Goal: Task Accomplishment & Management: Use online tool/utility

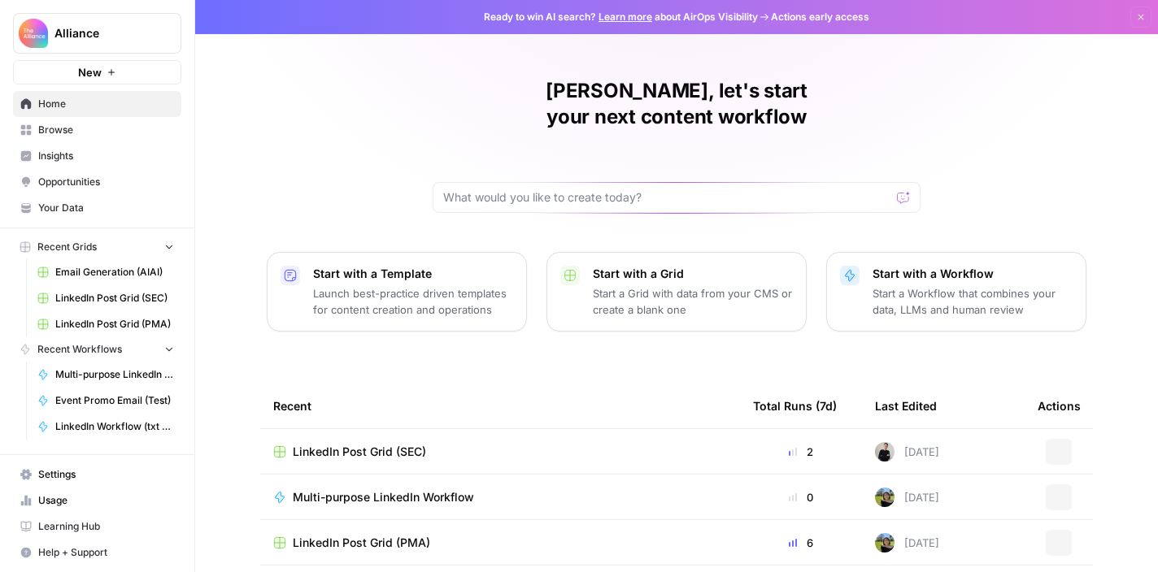
scroll to position [70, 0]
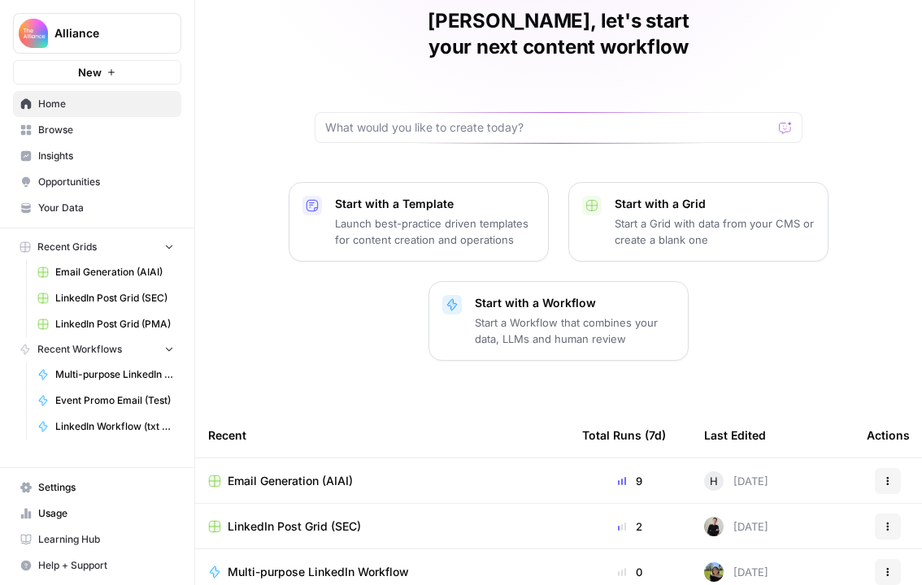
click at [88, 133] on span "Browse" at bounding box center [106, 130] width 136 height 15
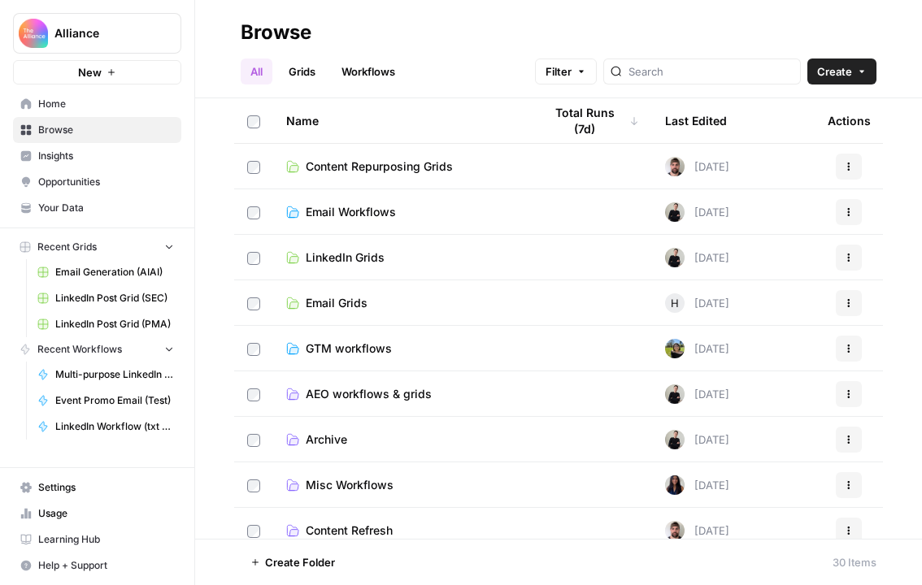
click at [301, 78] on link "Grids" at bounding box center [302, 72] width 46 height 26
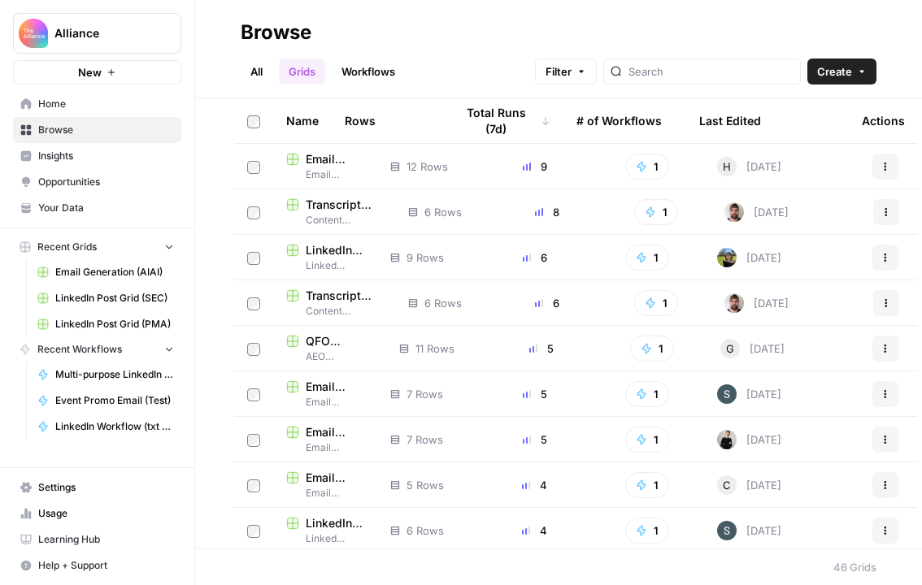
click at [597, 80] on button "Filter" at bounding box center [566, 72] width 62 height 26
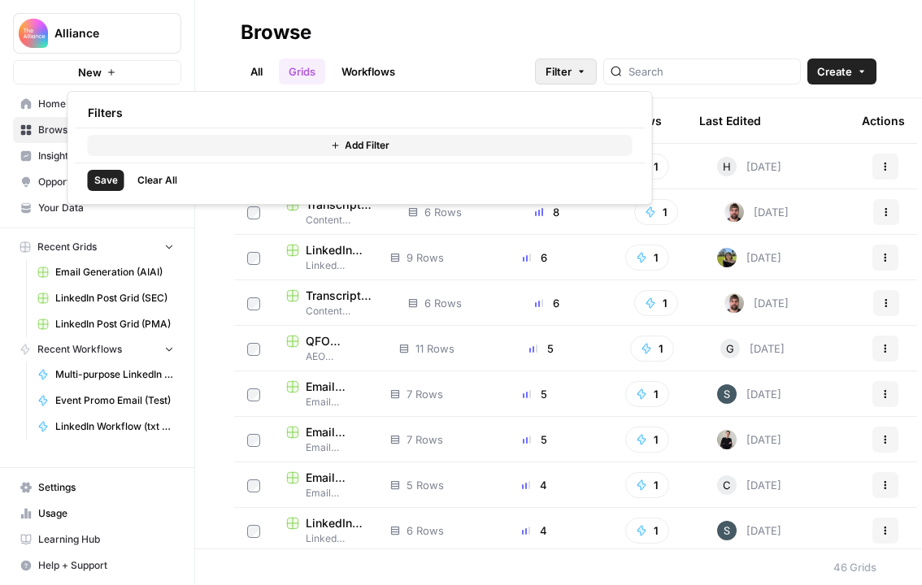
click at [597, 80] on button "Filter" at bounding box center [566, 72] width 62 height 26
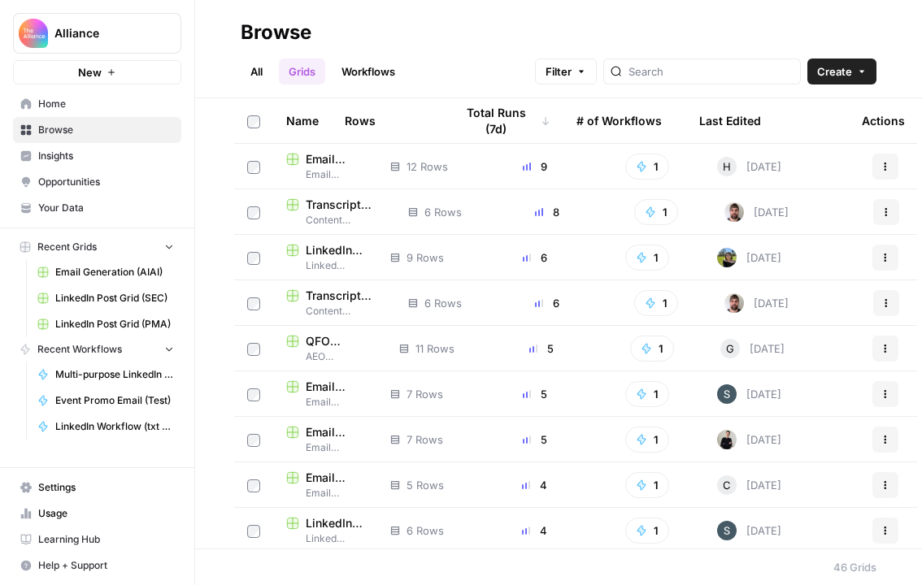
click at [299, 124] on div "Name" at bounding box center [302, 120] width 33 height 45
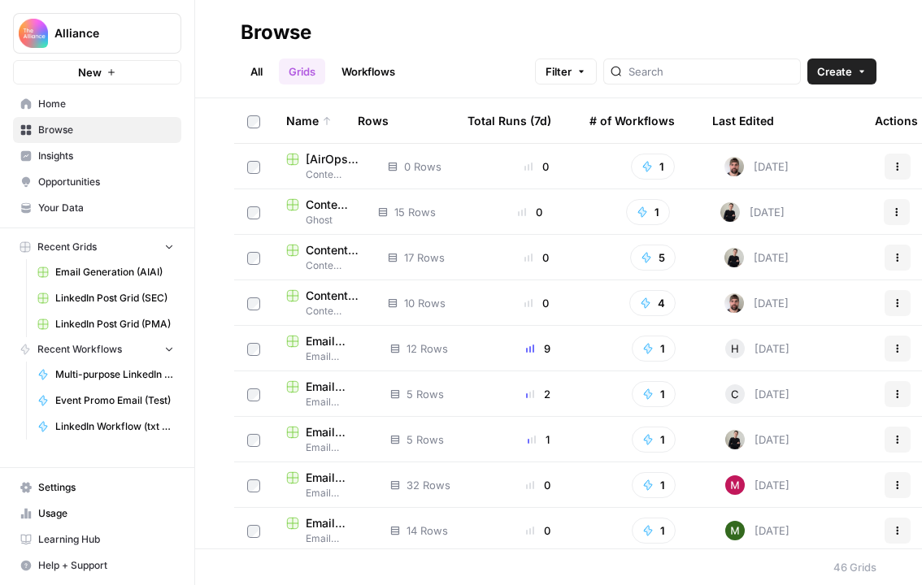
click at [299, 124] on div "Name" at bounding box center [309, 120] width 46 height 45
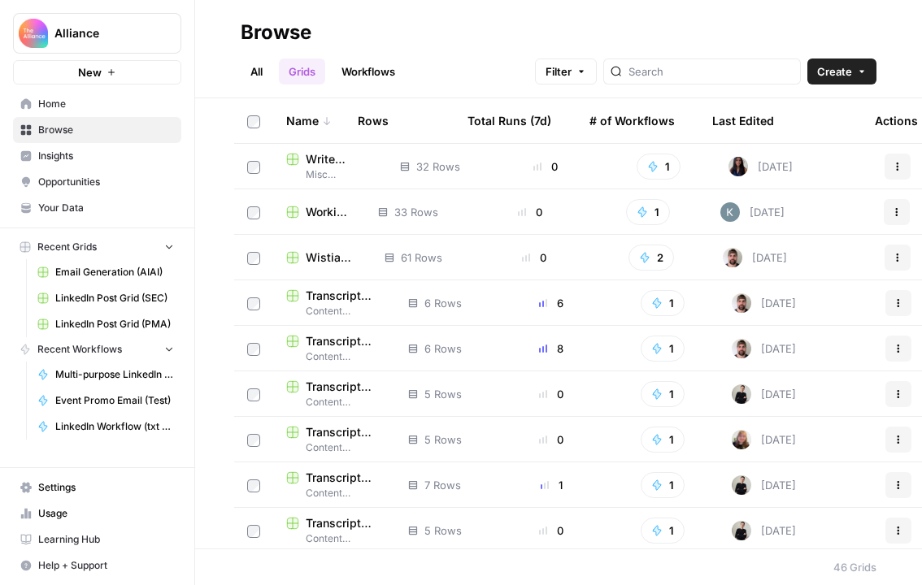
click at [291, 125] on div "Name" at bounding box center [309, 120] width 46 height 45
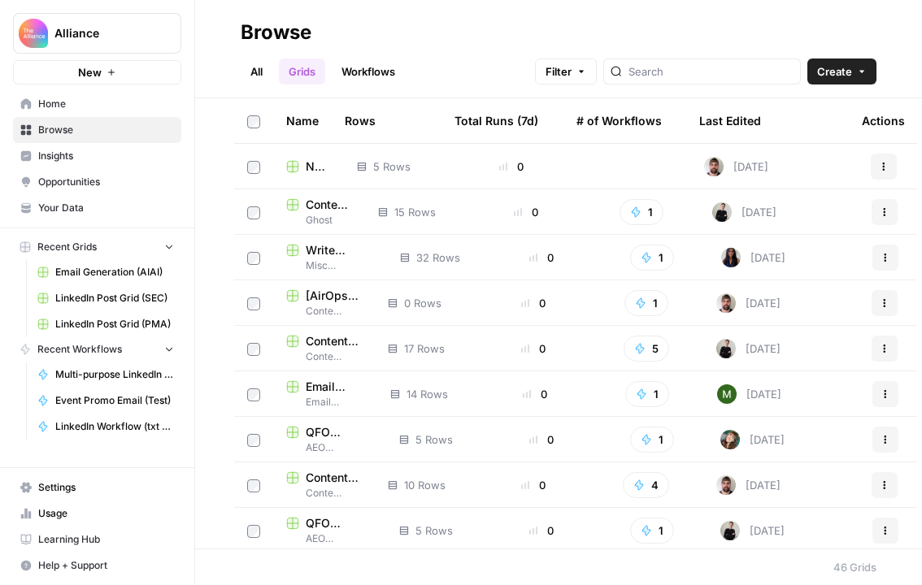
click at [255, 71] on link "All" at bounding box center [257, 72] width 32 height 26
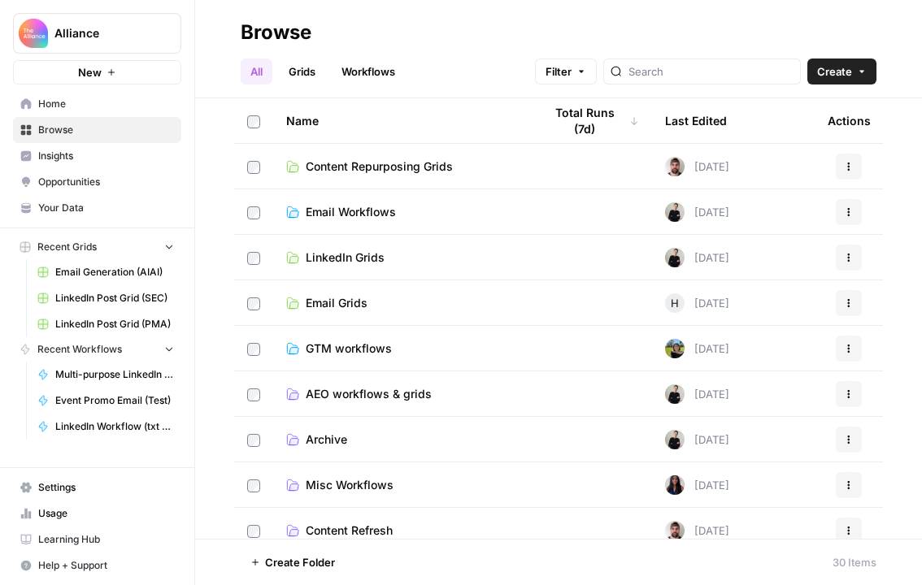
click at [328, 303] on span "Email Grids" at bounding box center [337, 303] width 62 height 16
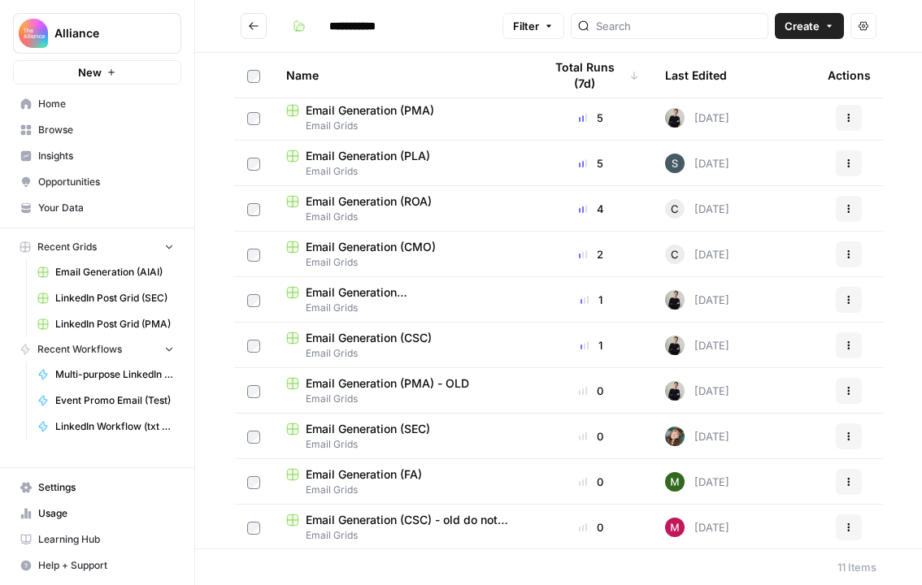
scroll to position [50, 0]
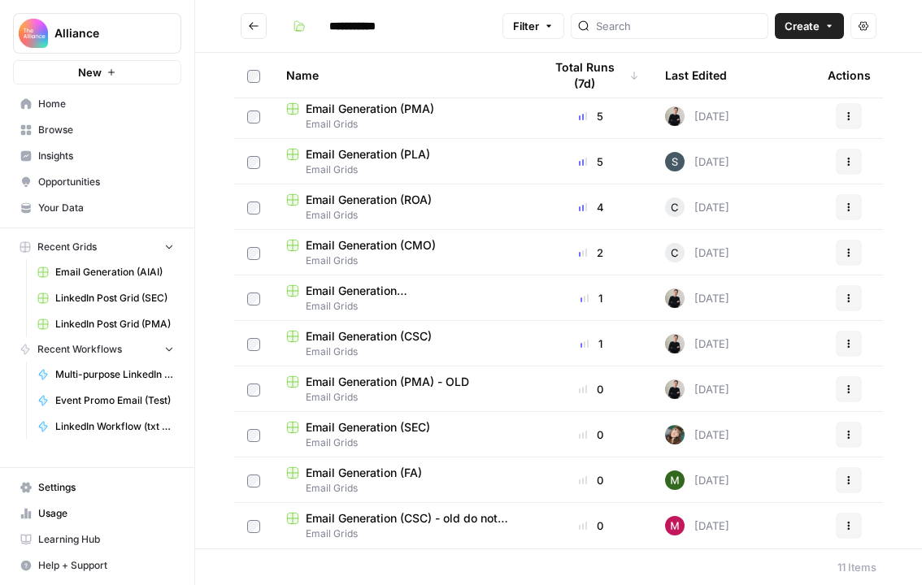
click at [394, 428] on span "Email Generation (SEC)" at bounding box center [368, 428] width 124 height 16
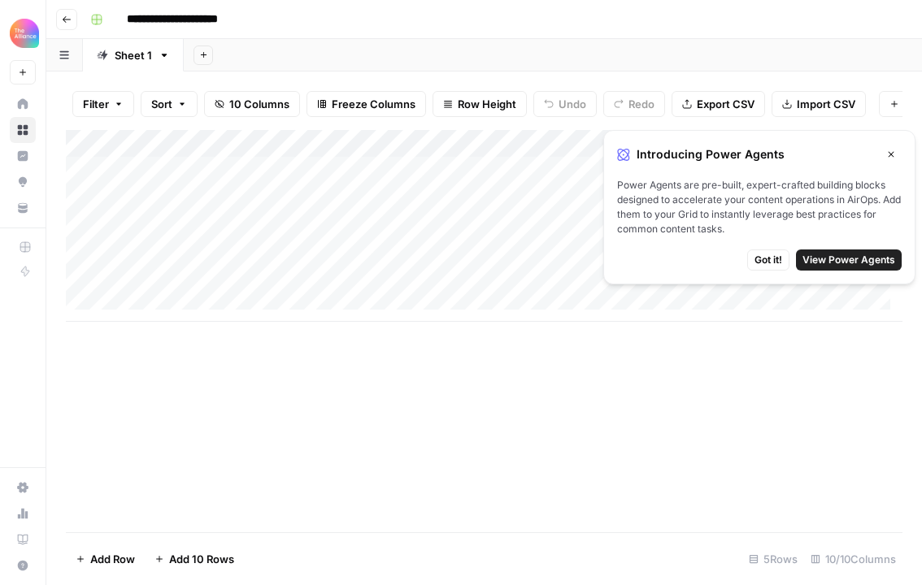
click at [763, 253] on span "Got it!" at bounding box center [769, 260] width 28 height 15
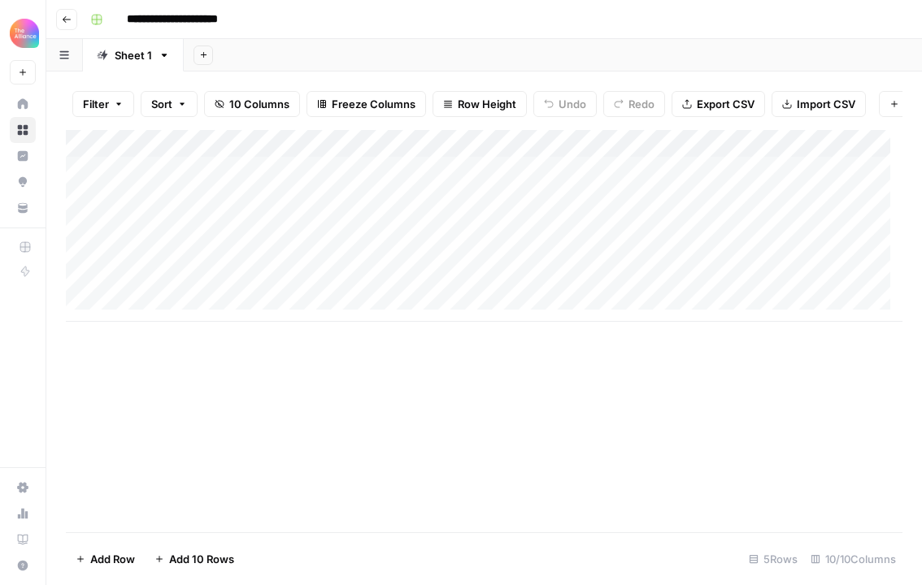
click at [215, 205] on div "Add Column" at bounding box center [484, 226] width 837 height 192
click at [216, 205] on div "Add Column" at bounding box center [484, 226] width 837 height 192
type textarea "**********"
click at [463, 390] on div "Add Column" at bounding box center [484, 331] width 837 height 402
click at [420, 207] on div "Add Column" at bounding box center [484, 226] width 837 height 192
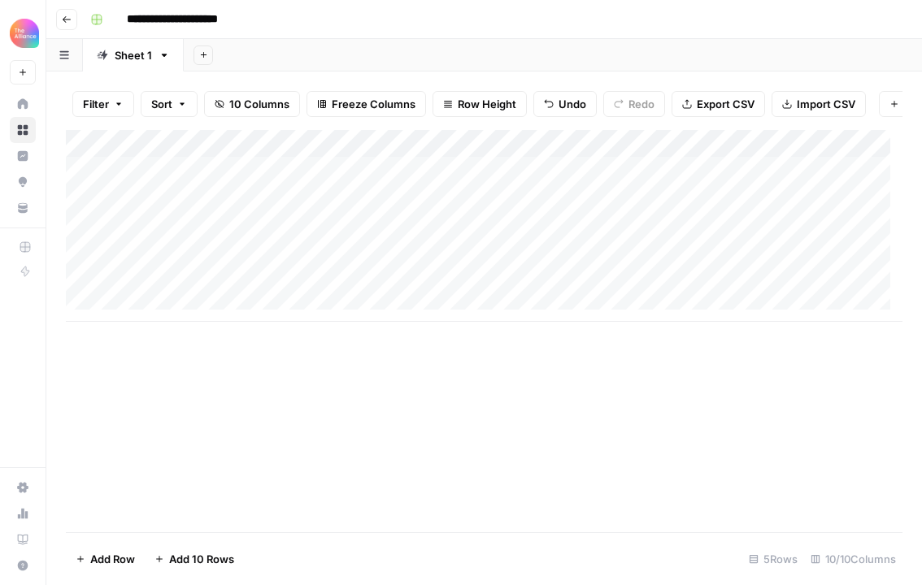
click at [399, 207] on div "Add Column" at bounding box center [484, 226] width 837 height 192
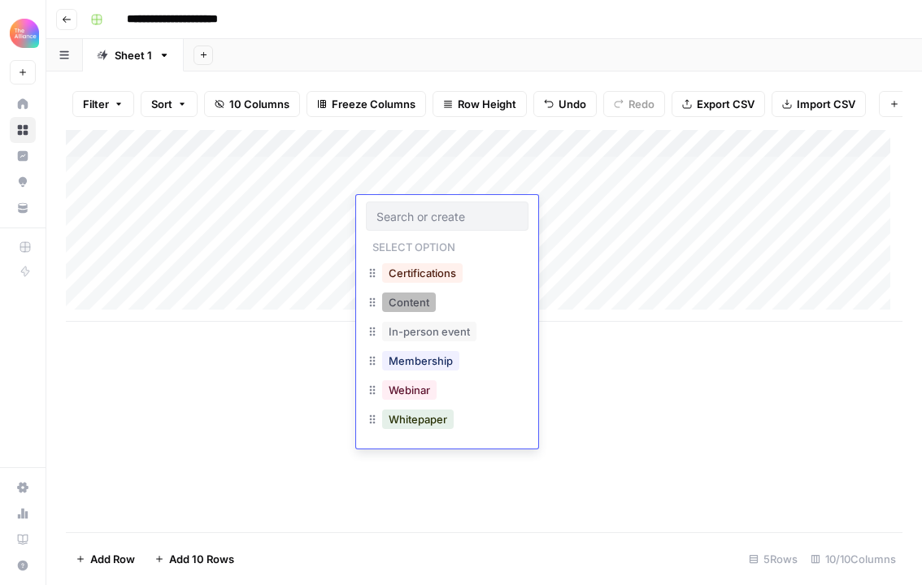
click at [415, 305] on button "Content" at bounding box center [409, 303] width 54 height 20
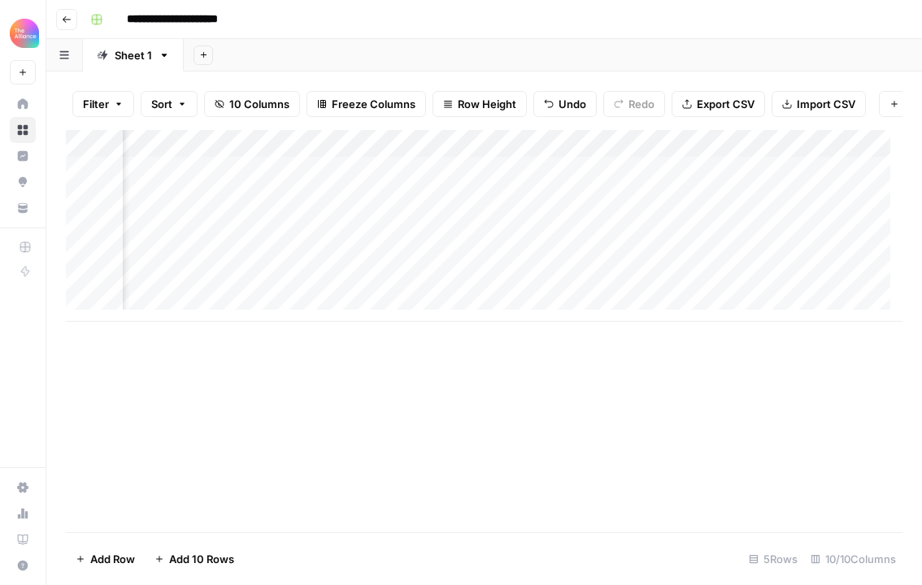
scroll to position [0, 227]
click at [348, 217] on div "Add Column" at bounding box center [484, 226] width 837 height 192
click at [354, 210] on div "Add Column" at bounding box center [484, 226] width 837 height 192
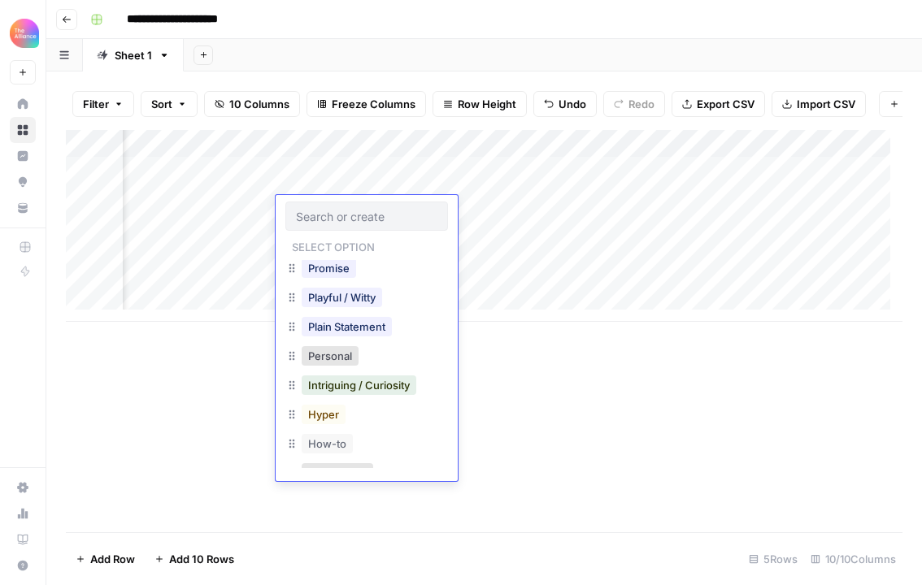
scroll to position [95, 0]
click at [363, 378] on button "Intriguing / Curiosity" at bounding box center [359, 383] width 115 height 20
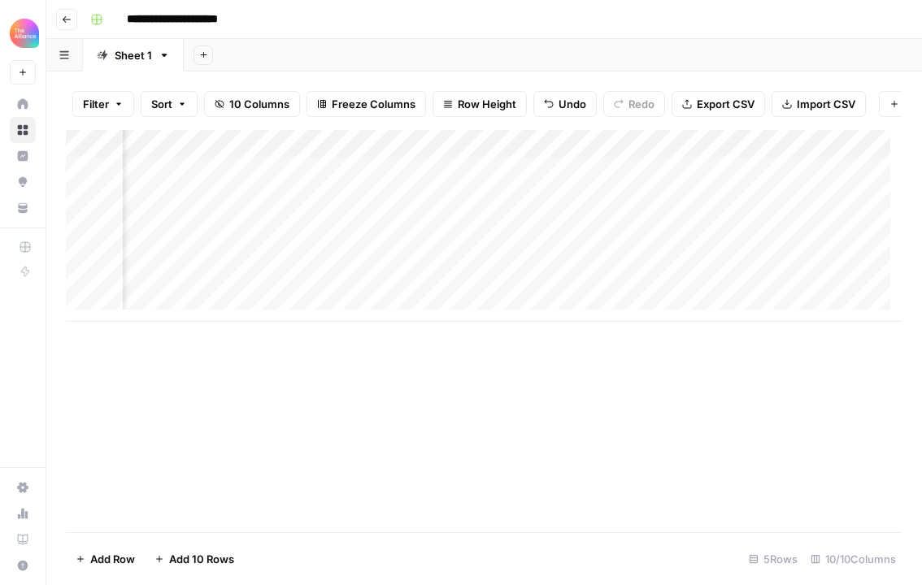
click at [470, 207] on div "Add Column" at bounding box center [484, 226] width 837 height 192
click at [504, 211] on div "Add Column" at bounding box center [484, 226] width 837 height 192
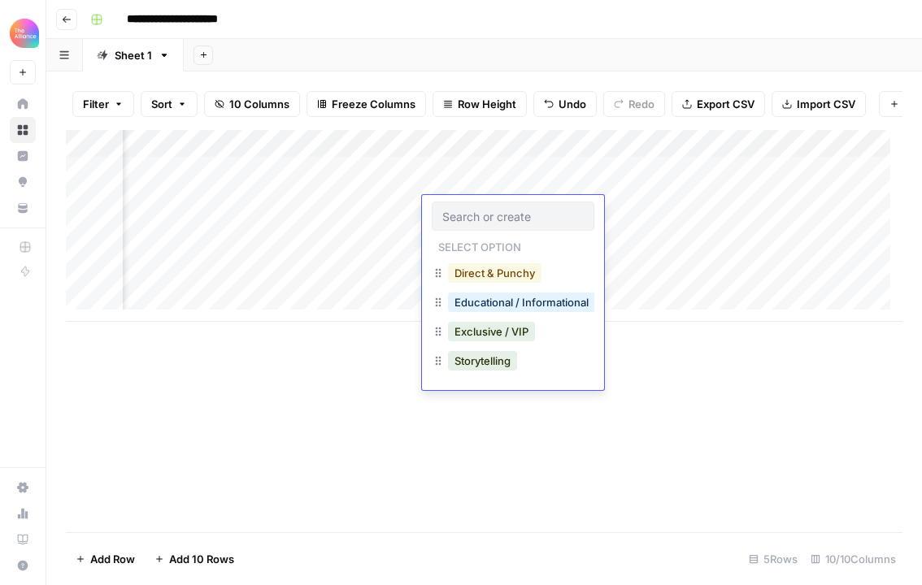
click at [505, 269] on button "Direct & Punchy" at bounding box center [495, 273] width 94 height 20
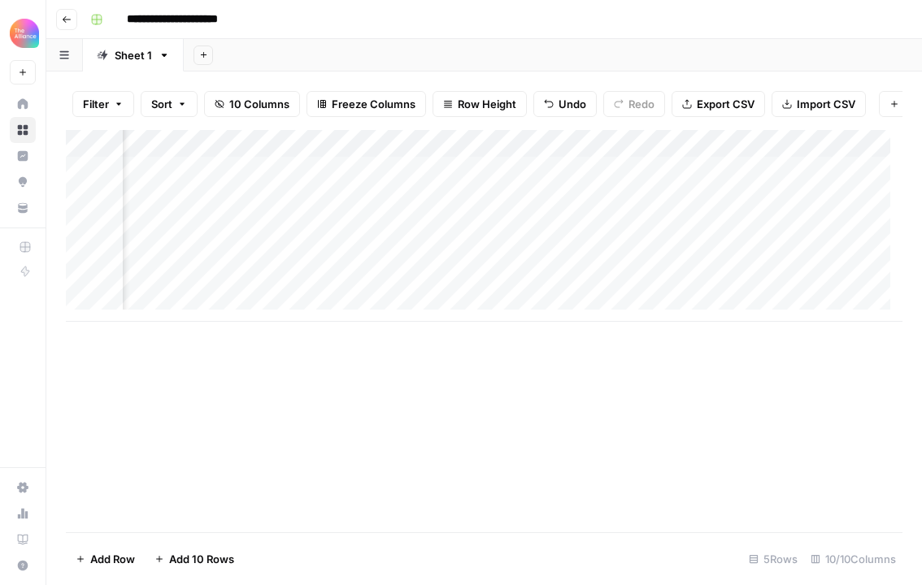
scroll to position [0, 280]
click at [570, 208] on div "Add Column" at bounding box center [484, 226] width 837 height 192
type textarea "**********"
click at [718, 359] on div "Add Column" at bounding box center [484, 331] width 837 height 402
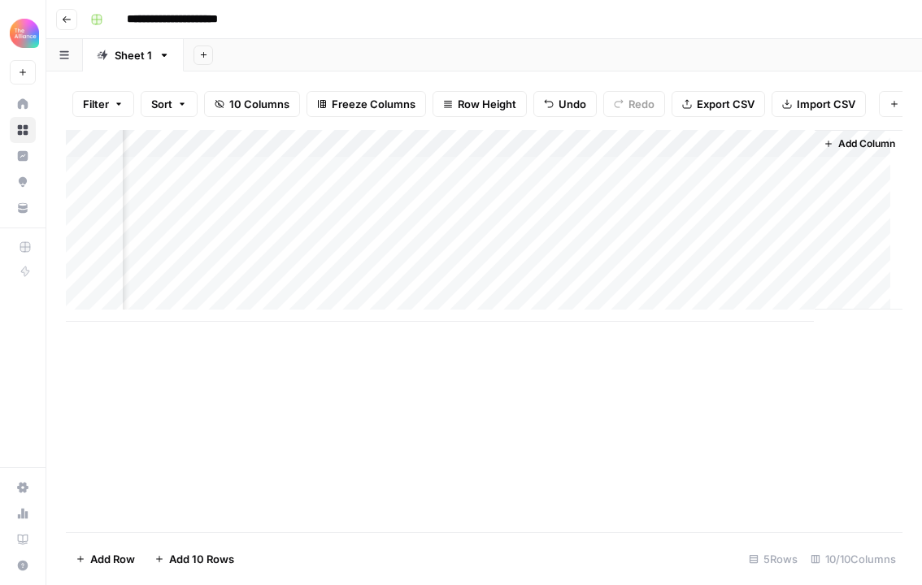
scroll to position [0, 1185]
click at [476, 212] on div "Add Column" at bounding box center [484, 226] width 837 height 192
click at [542, 244] on div "Add Column" at bounding box center [484, 226] width 837 height 192
click at [537, 241] on div "Add Column" at bounding box center [484, 226] width 837 height 192
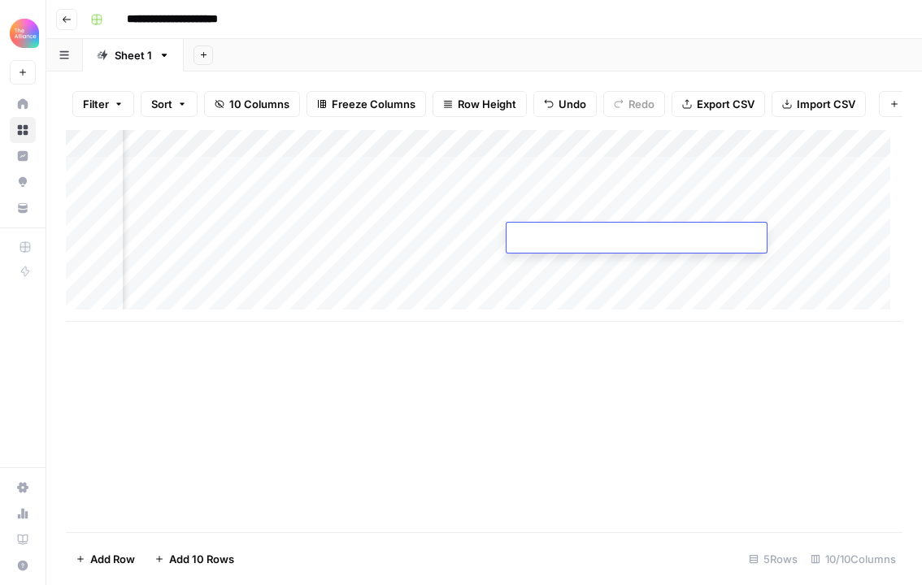
type textarea "**********"
click at [550, 364] on div "Add Column" at bounding box center [484, 331] width 837 height 402
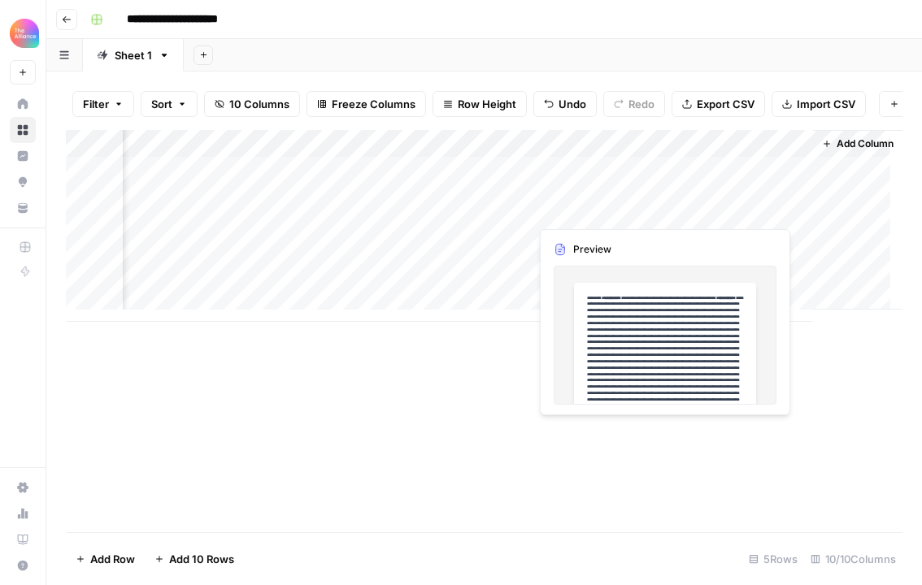
click at [711, 211] on div "Add Column" at bounding box center [484, 226] width 837 height 192
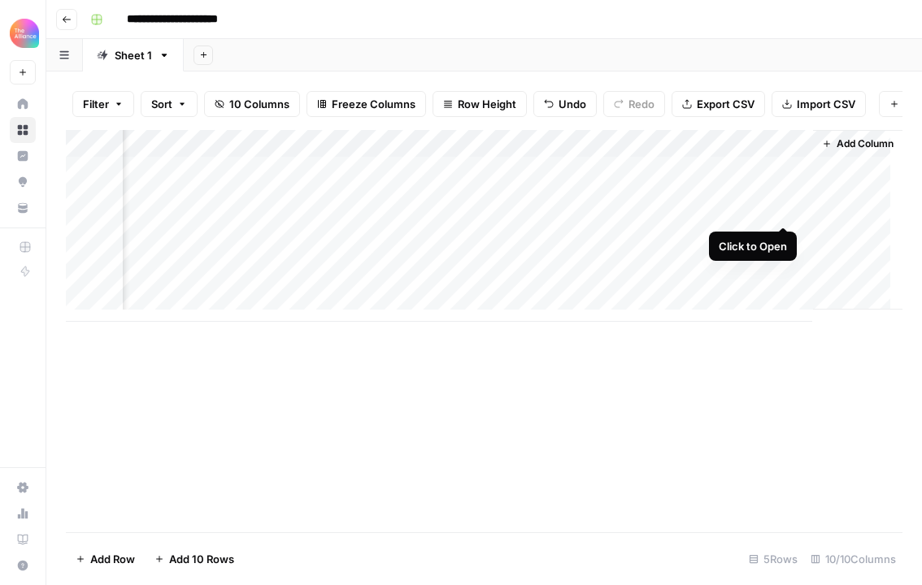
click at [783, 208] on div "Add Column" at bounding box center [484, 226] width 837 height 192
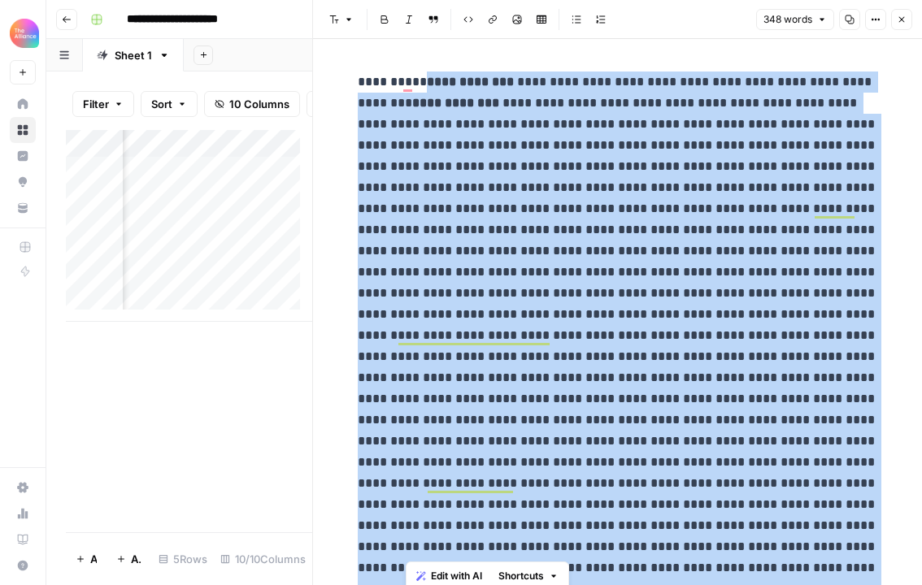
drag, startPoint x: 535, startPoint y: 433, endPoint x: 406, endPoint y: 86, distance: 369.7
click at [406, 86] on p "**********" at bounding box center [618, 358] width 520 height 572
click at [909, 18] on button "Close" at bounding box center [901, 19] width 21 height 21
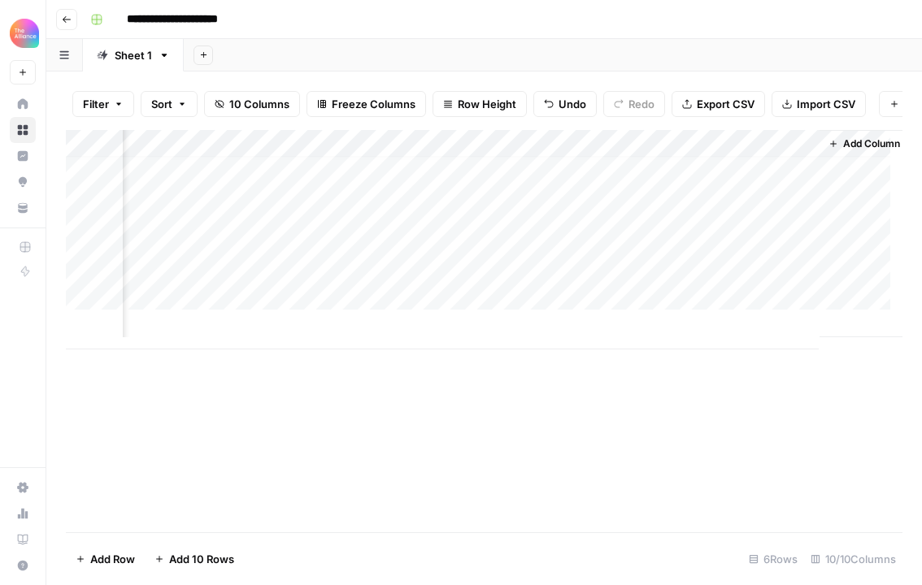
scroll to position [12, 1165]
click at [691, 321] on div "Add Column" at bounding box center [484, 240] width 837 height 220
click at [229, 195] on div "Add Column" at bounding box center [484, 240] width 837 height 220
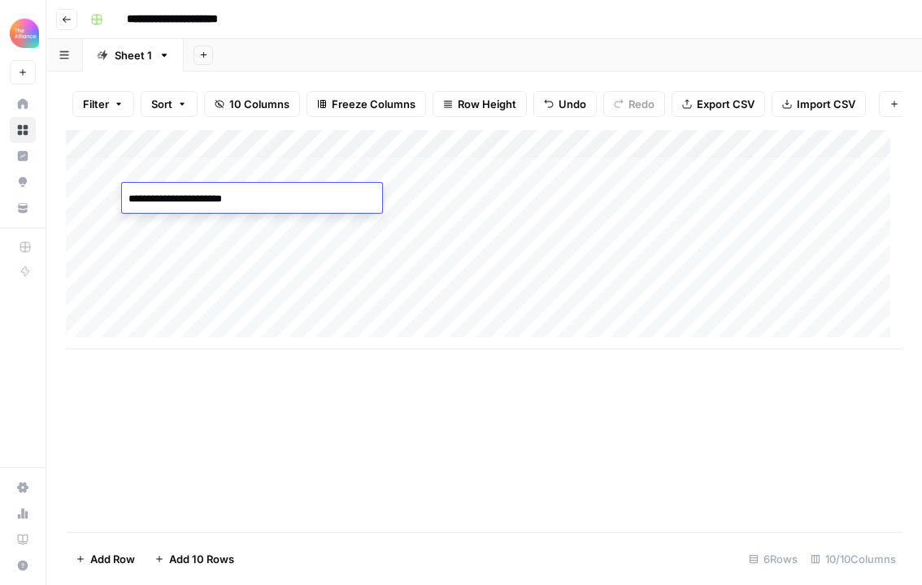
drag, startPoint x: 230, startPoint y: 202, endPoint x: 121, endPoint y: 198, distance: 109.0
click at [121, 198] on body "**********" at bounding box center [461, 292] width 922 height 585
click at [210, 243] on div "Add Column" at bounding box center [484, 240] width 837 height 220
click at [186, 215] on div "Add Column" at bounding box center [484, 240] width 837 height 220
click at [184, 224] on div "Add Column" at bounding box center [484, 240] width 837 height 220
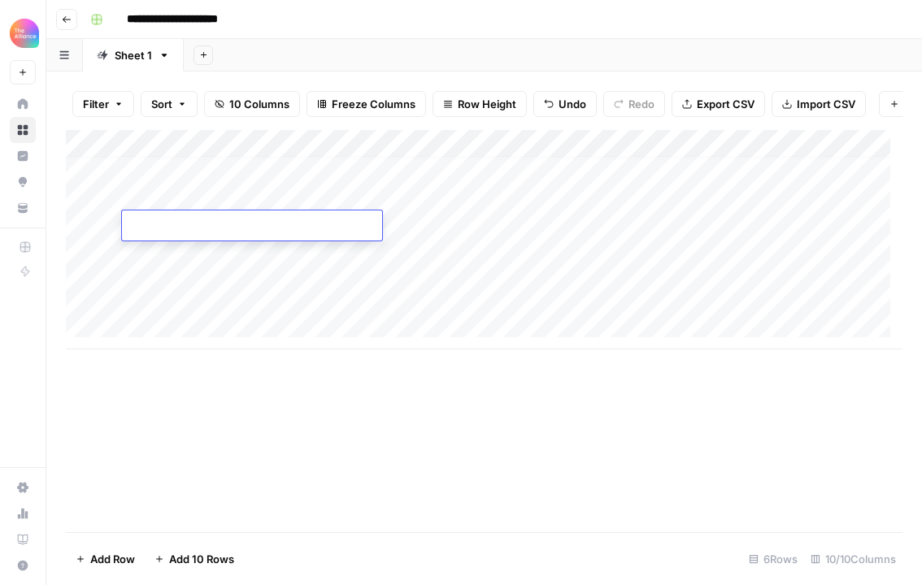
type textarea "**********"
click at [437, 233] on div "Add Column" at bounding box center [484, 240] width 837 height 220
click at [388, 223] on div "Add Column" at bounding box center [484, 240] width 837 height 220
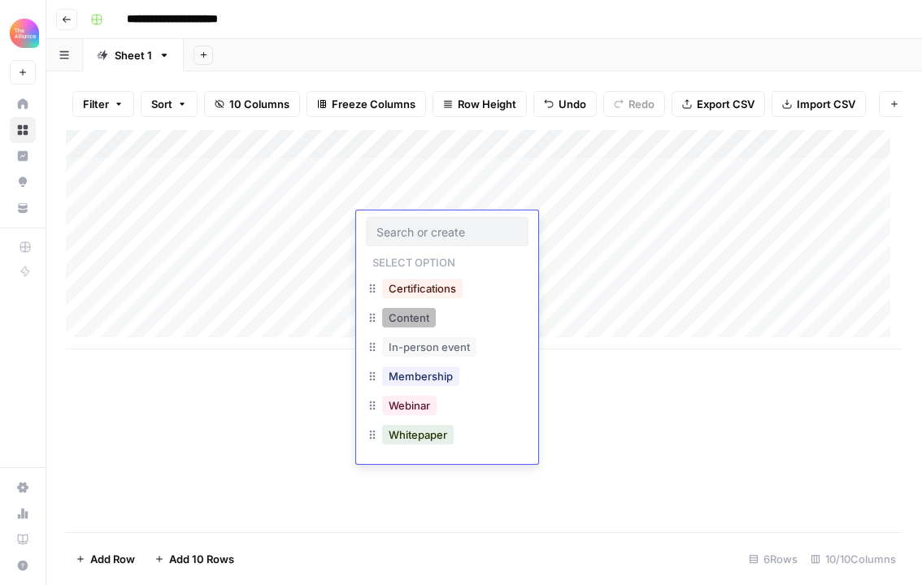
click at [431, 323] on button "Content" at bounding box center [409, 318] width 54 height 20
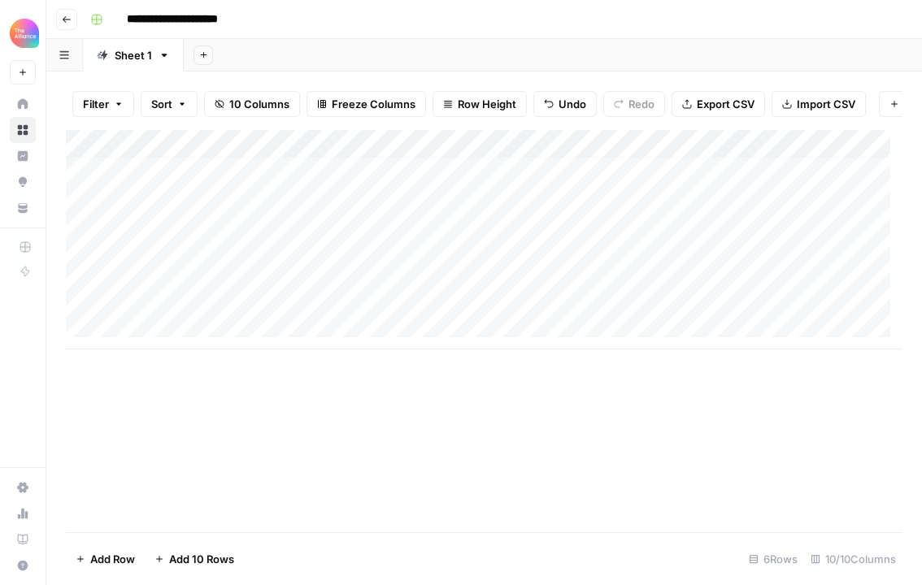
click at [560, 222] on div "Add Column" at bounding box center [484, 240] width 837 height 220
click at [563, 224] on div "Add Column" at bounding box center [484, 240] width 837 height 220
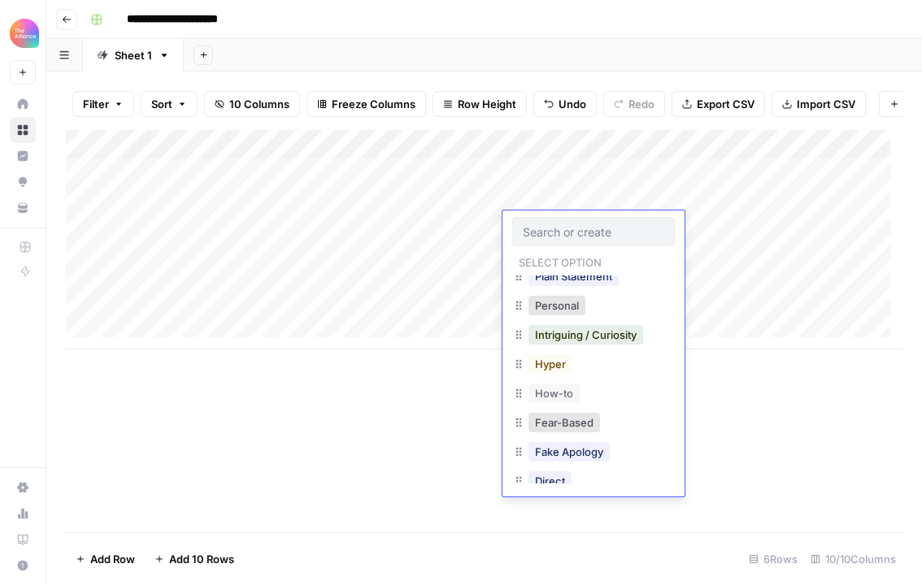
scroll to position [162, 0]
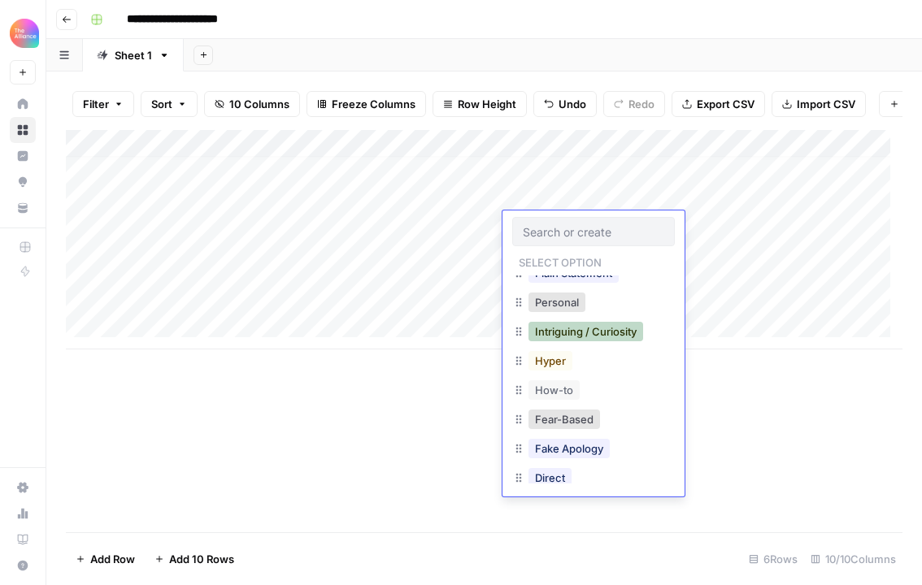
click at [600, 331] on button "Intriguing / Curiosity" at bounding box center [585, 332] width 115 height 20
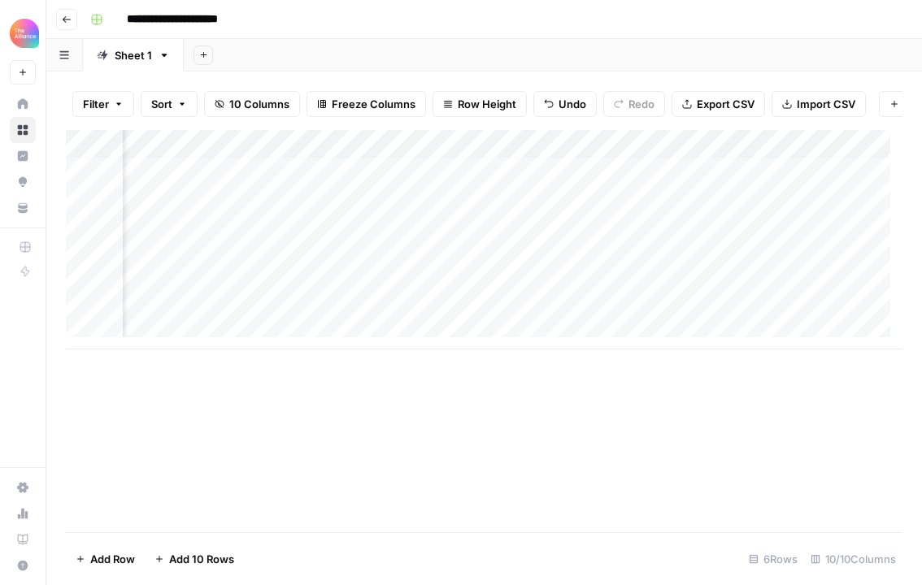
scroll to position [12, 293]
click at [410, 233] on div "Add Column" at bounding box center [484, 240] width 837 height 220
click at [402, 227] on div "Add Column" at bounding box center [484, 240] width 837 height 220
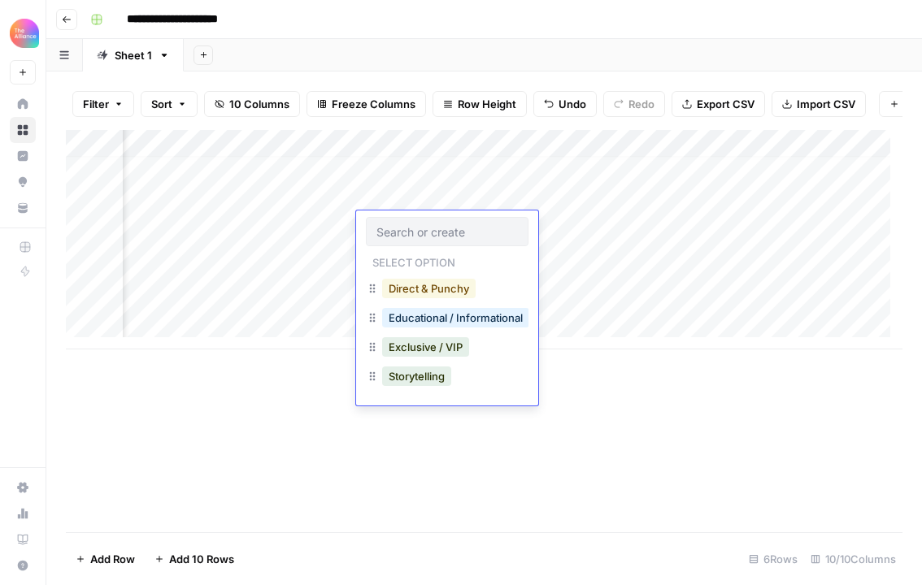
click at [428, 287] on button "Direct & Punchy" at bounding box center [429, 289] width 94 height 20
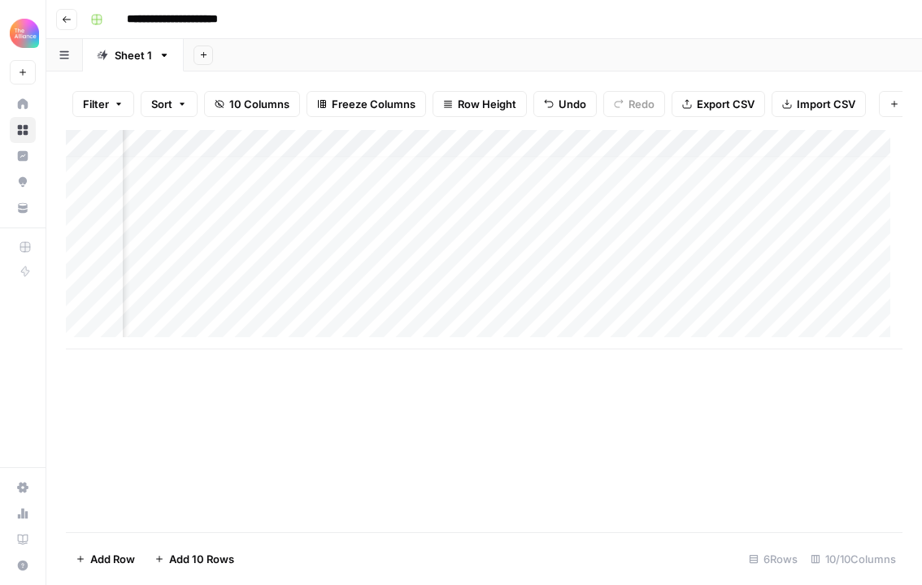
scroll to position [12, 812]
click at [486, 228] on div "Add Column" at bounding box center [484, 240] width 837 height 220
click at [476, 228] on div "Add Column" at bounding box center [484, 240] width 837 height 220
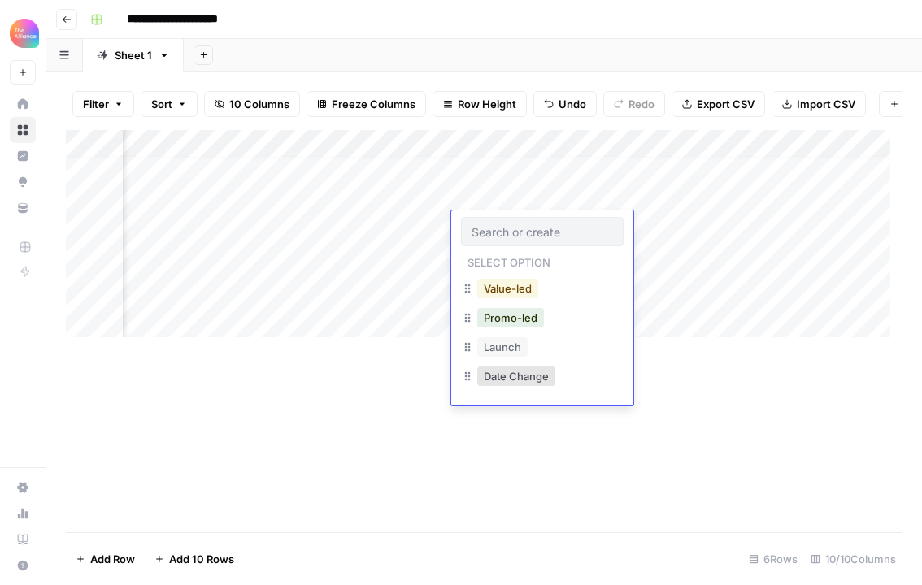
click at [506, 287] on button "Value-led" at bounding box center [507, 289] width 61 height 20
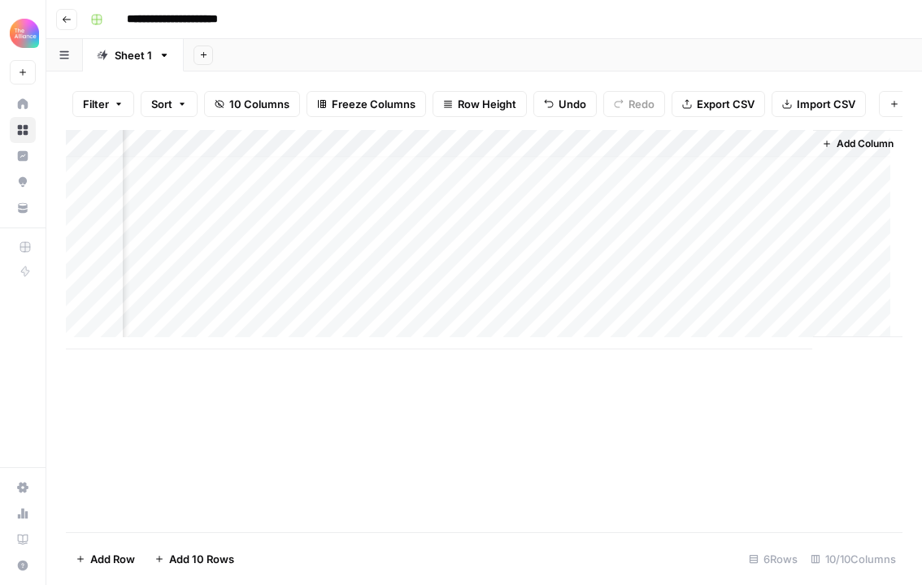
scroll to position [12, 1185]
click at [479, 226] on div "Add Column" at bounding box center [484, 240] width 837 height 220
click at [782, 224] on div "Add Column" at bounding box center [484, 240] width 837 height 220
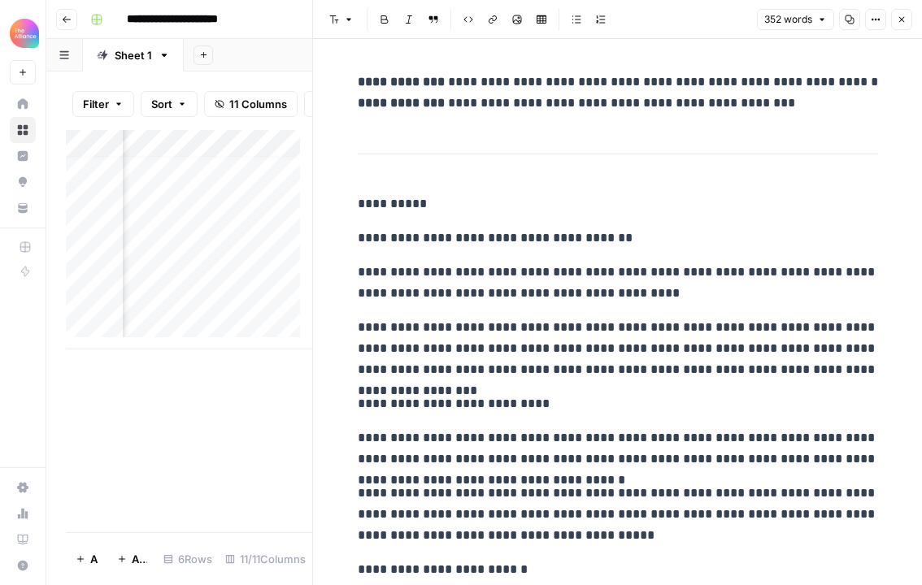
click at [849, 23] on icon "button" at bounding box center [850, 20] width 10 height 10
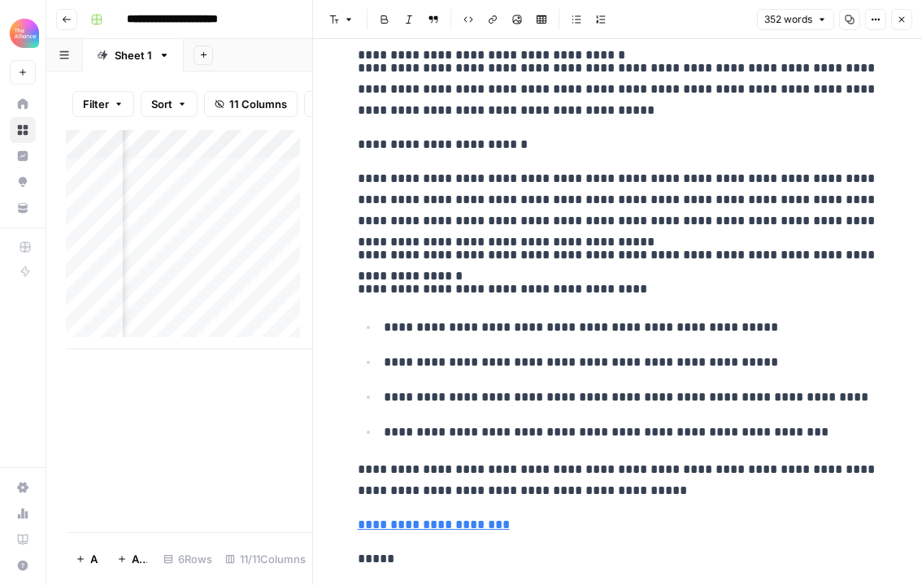
scroll to position [422, 0]
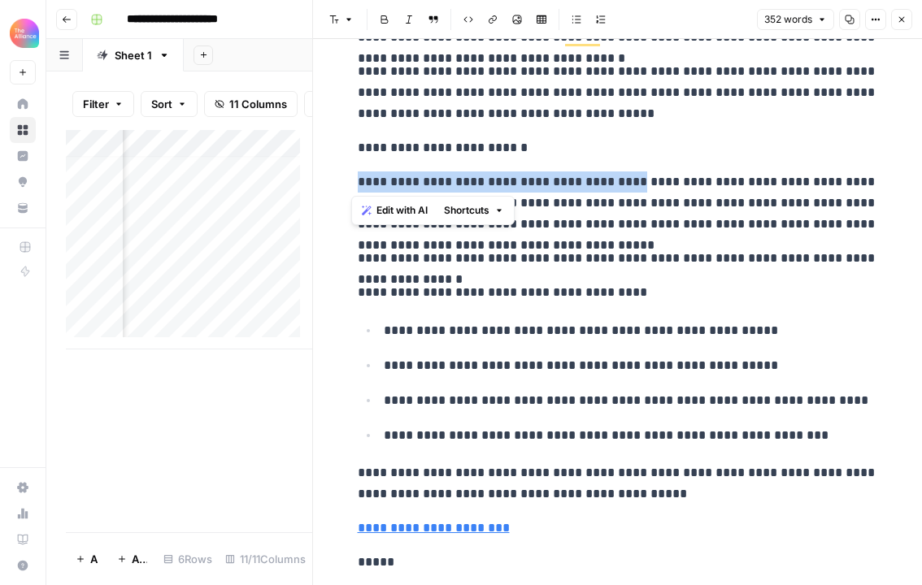
drag, startPoint x: 350, startPoint y: 180, endPoint x: 568, endPoint y: 186, distance: 218.0
click at [568, 186] on p "**********" at bounding box center [618, 203] width 520 height 63
